Goal: Task Accomplishment & Management: Manage account settings

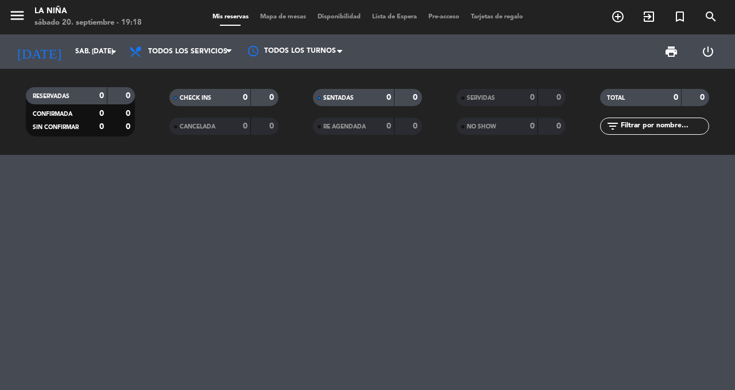
click at [17, 17] on icon "menu" at bounding box center [17, 15] width 17 height 17
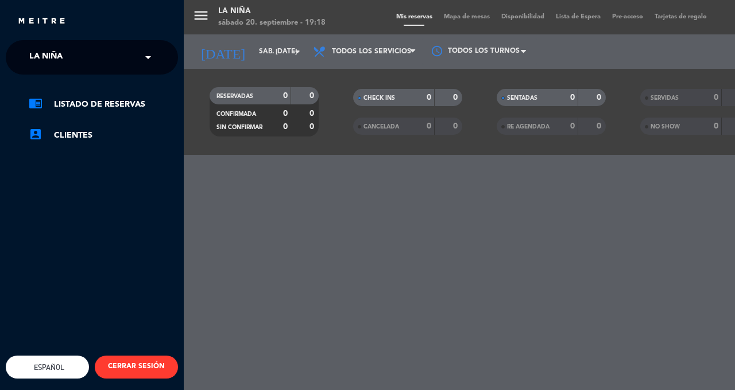
click at [148, 57] on span at bounding box center [151, 57] width 20 height 24
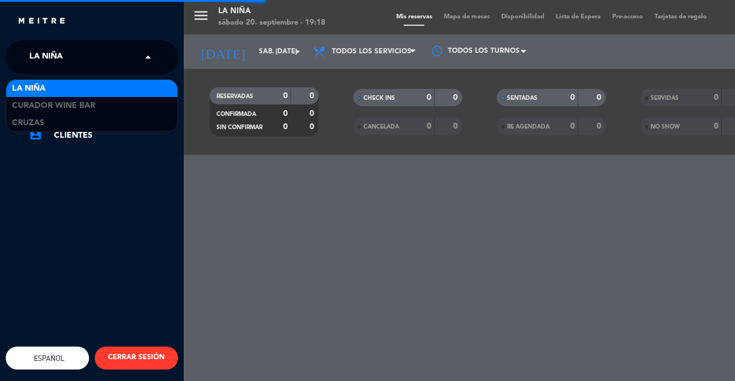
click at [48, 109] on span "Curador Wine Bar" at bounding box center [53, 105] width 83 height 13
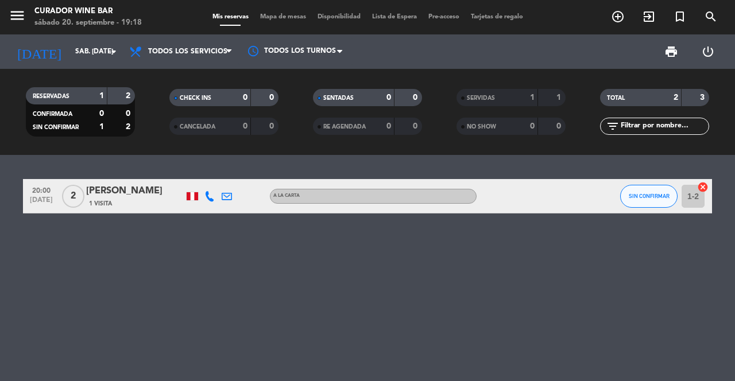
click at [151, 119] on filter-checkbox "RESERVADAS 1 2 CONFIRMADA 0 0 SIN CONFIRMAR 1 2" at bounding box center [81, 111] width 144 height 49
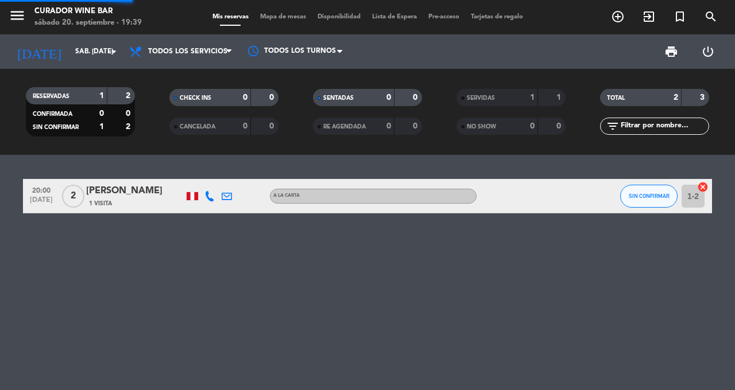
click at [581, 280] on div "20:00 [DATE] 2 [PERSON_NAME] 1 Visita A la carta SIN CONFIRMAR 1-2 cancel" at bounding box center [367, 272] width 735 height 235
click at [292, 200] on div "A la carta" at bounding box center [373, 196] width 207 height 15
click at [304, 303] on div "20:00 [DATE] 2 [PERSON_NAME] 1 Visita A la carta Menú: A la carta SIN CONFIRMAR…" at bounding box center [367, 272] width 735 height 235
click at [651, 18] on icon "exit_to_app" at bounding box center [649, 17] width 14 height 14
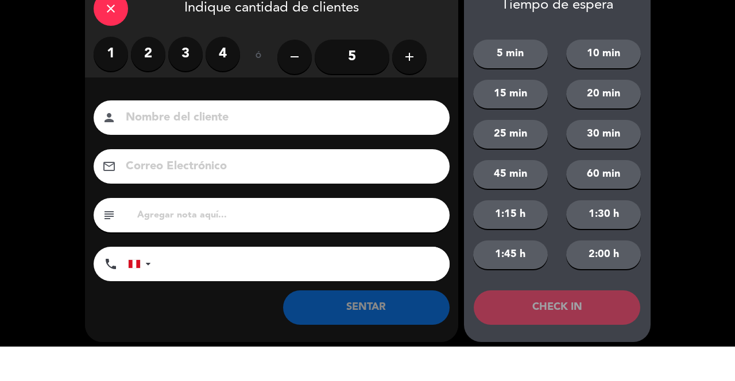
click at [150, 82] on label "2" at bounding box center [148, 88] width 34 height 34
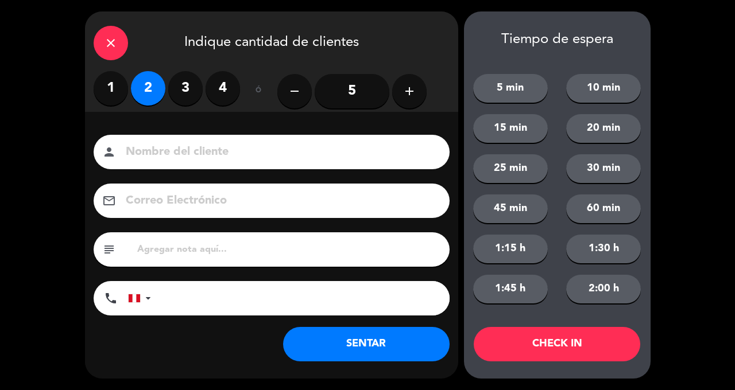
click at [382, 347] on button "SENTAR" at bounding box center [366, 344] width 167 height 34
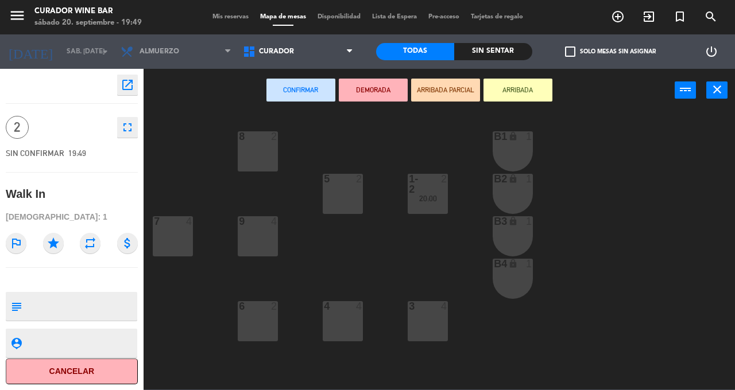
click at [166, 253] on div "7 4" at bounding box center [173, 236] width 40 height 40
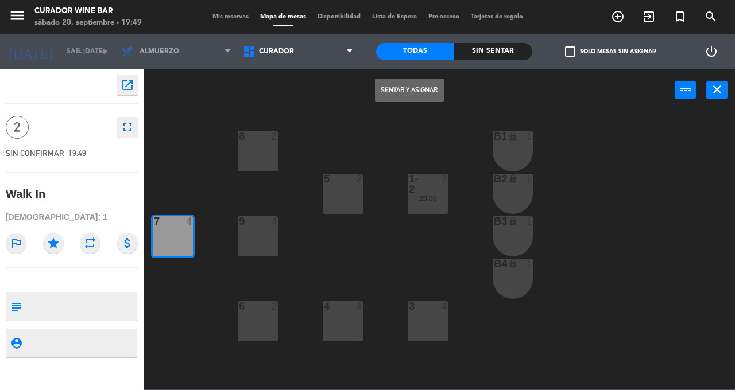
click at [416, 91] on button "Sentar y Asignar" at bounding box center [409, 90] width 69 height 23
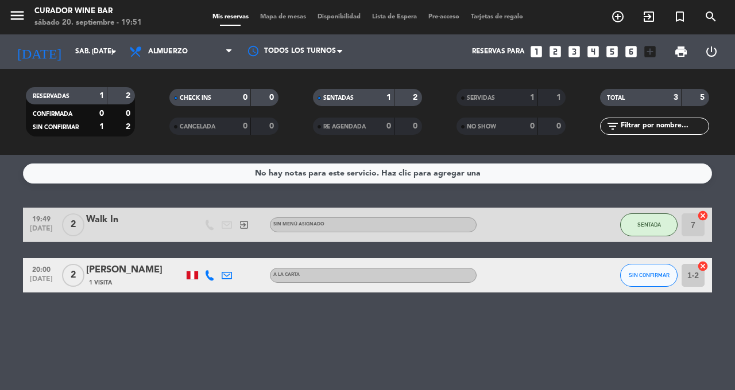
click at [729, 296] on div "No hay notas para este servicio. Haz clic para agregar una 19:49 [DATE] 2 Walk …" at bounding box center [367, 272] width 735 height 235
click at [87, 55] on input "sáb. [DATE]" at bounding box center [114, 52] width 91 height 20
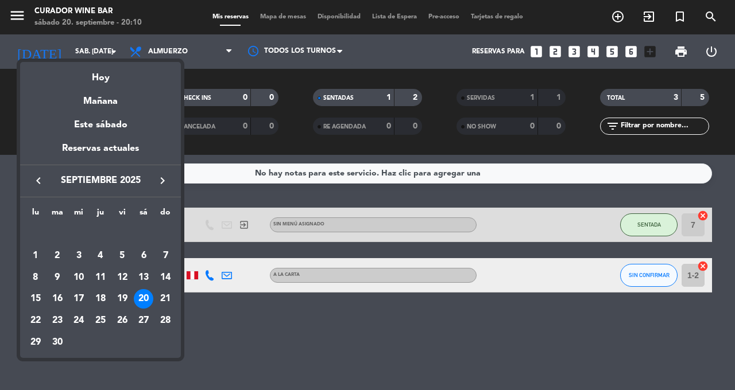
click at [42, 335] on td "29" at bounding box center [36, 343] width 22 height 22
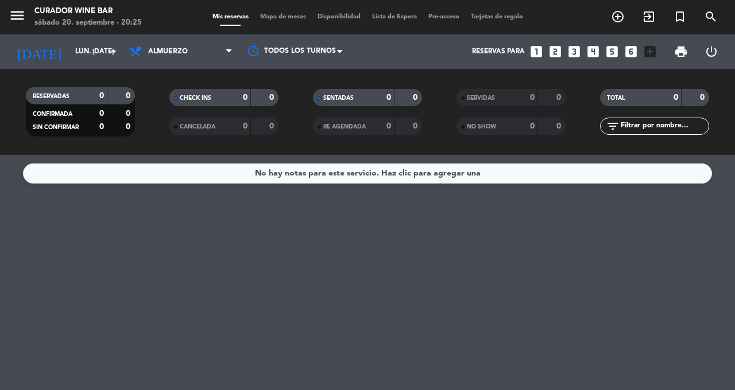
click at [93, 42] on input "lun. [DATE]" at bounding box center [114, 52] width 91 height 20
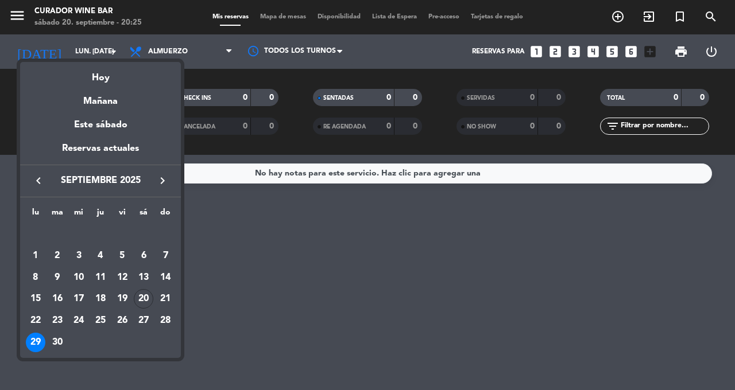
click at [45, 327] on td "22" at bounding box center [36, 321] width 22 height 22
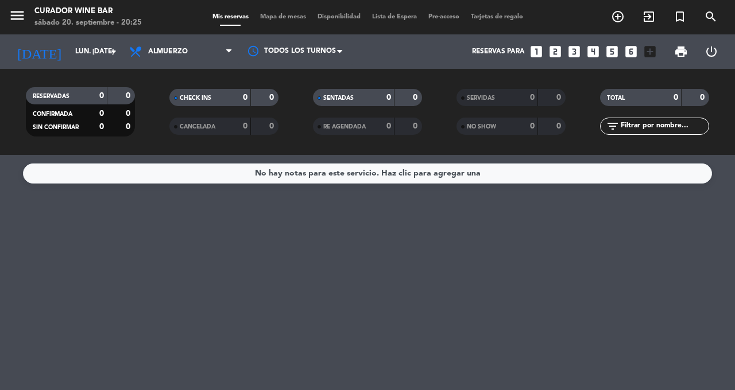
click at [93, 57] on div "[DATE] lun. [DATE] arrow_drop_down" at bounding box center [66, 51] width 115 height 25
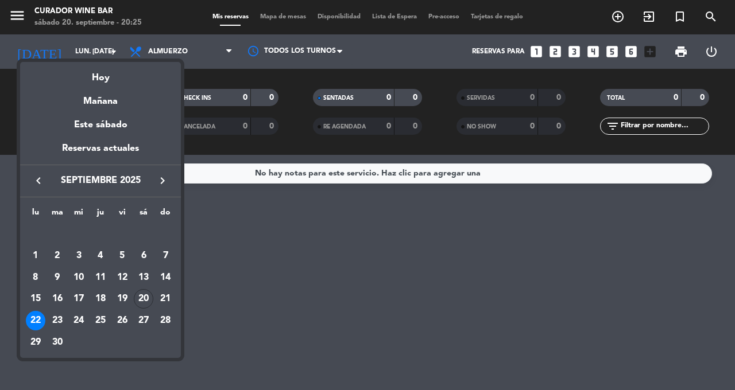
click at [152, 295] on div "20" at bounding box center [144, 299] width 20 height 20
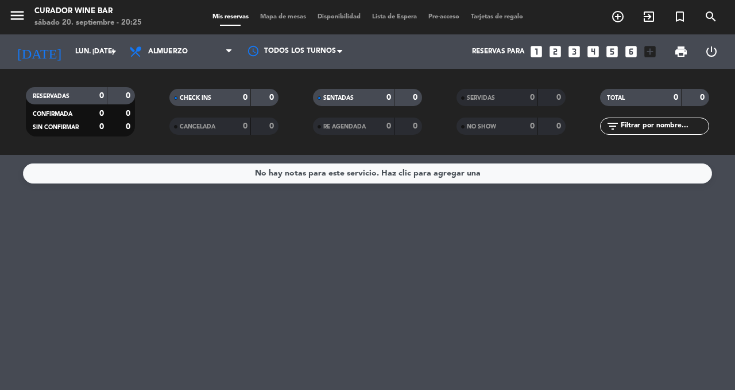
type input "sáb. [DATE]"
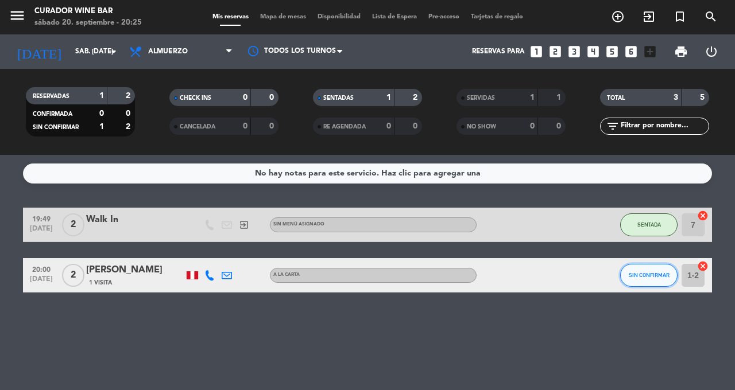
click at [650, 273] on button "SIN CONFIRMAR" at bounding box center [648, 275] width 57 height 23
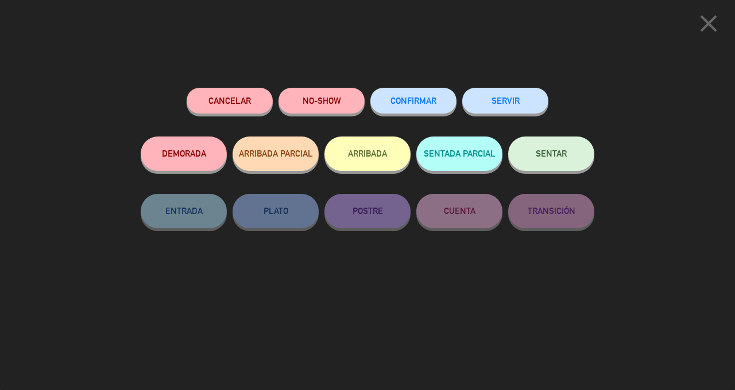
click at [245, 104] on button "Cancelar" at bounding box center [230, 101] width 86 height 26
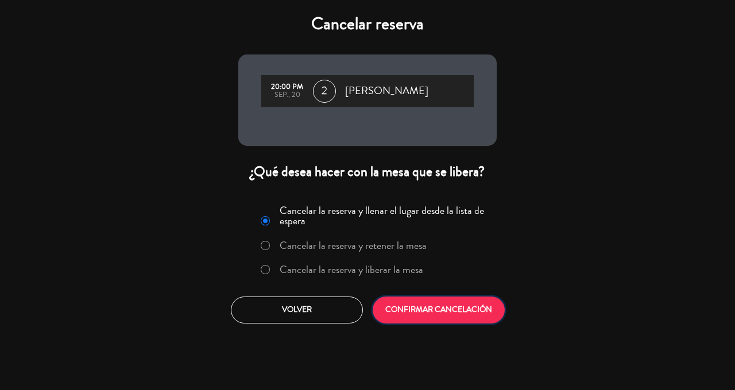
click at [421, 315] on button "CONFIRMAR CANCELACIÓN" at bounding box center [439, 310] width 132 height 27
